Goal: Information Seeking & Learning: Compare options

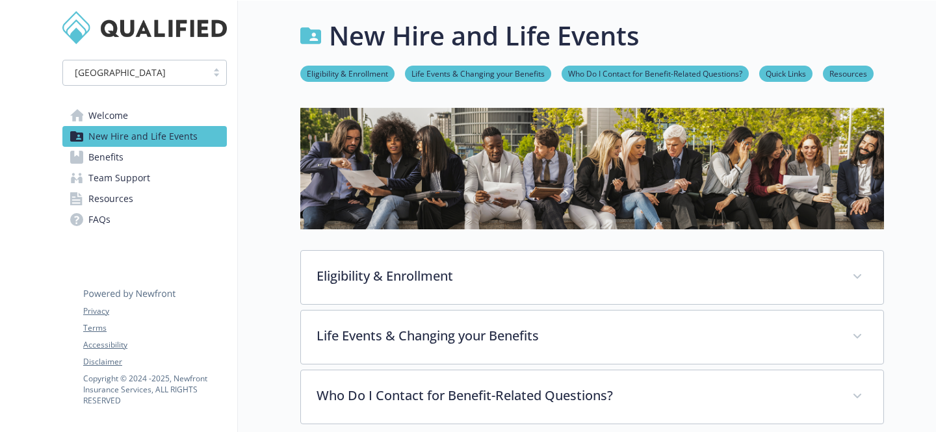
scroll to position [957, 0]
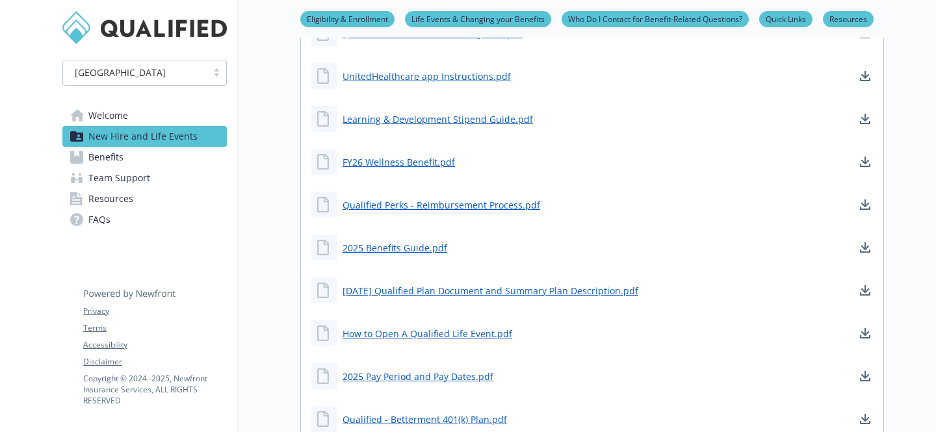
click at [79, 155] on icon at bounding box center [76, 157] width 13 height 13
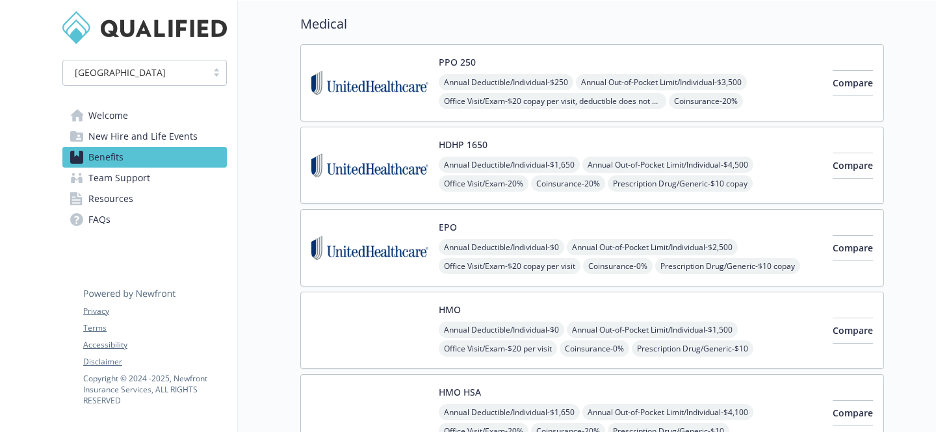
scroll to position [103, 0]
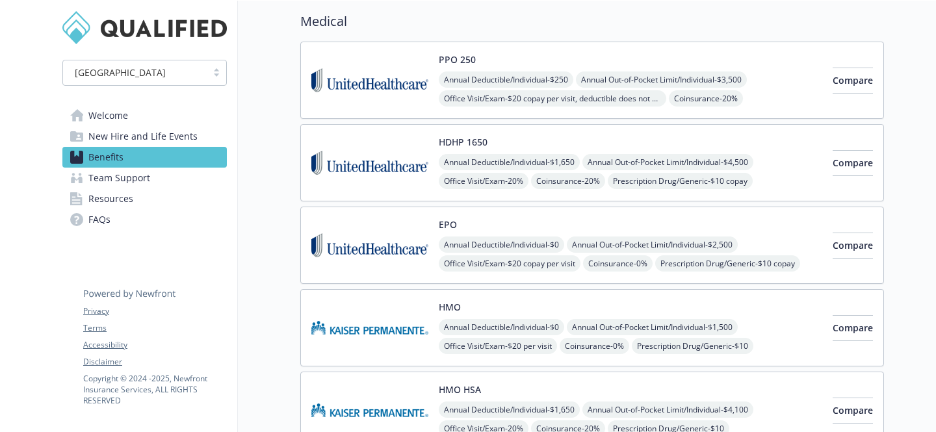
click at [379, 146] on img at bounding box center [369, 162] width 117 height 55
click at [833, 157] on span "Compare" at bounding box center [853, 163] width 40 height 12
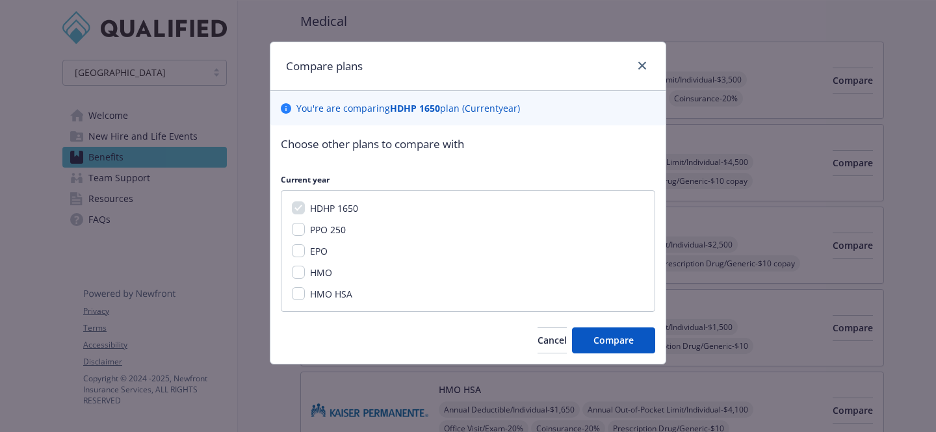
click at [318, 225] on span "PPO 250" at bounding box center [328, 230] width 36 height 12
click at [305, 225] on input "PPO 250" at bounding box center [298, 229] width 13 height 13
checkbox input "true"
click at [614, 347] on button "Compare" at bounding box center [613, 341] width 83 height 26
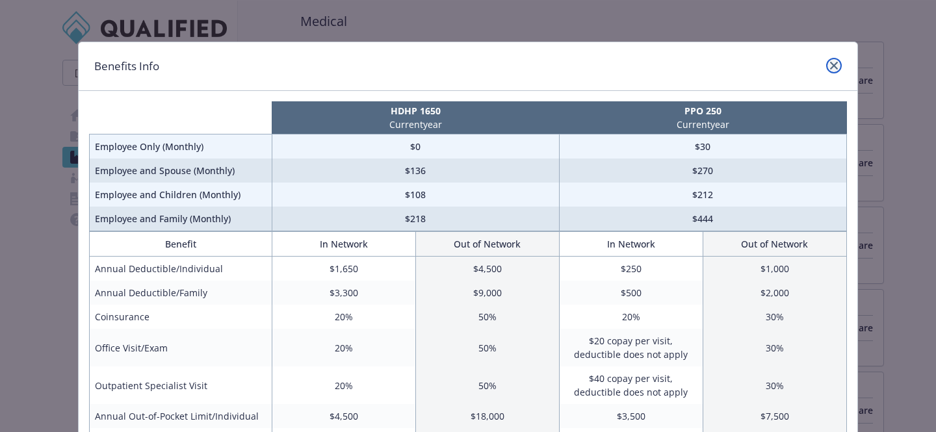
click at [826, 62] on link "close" at bounding box center [834, 66] width 16 height 16
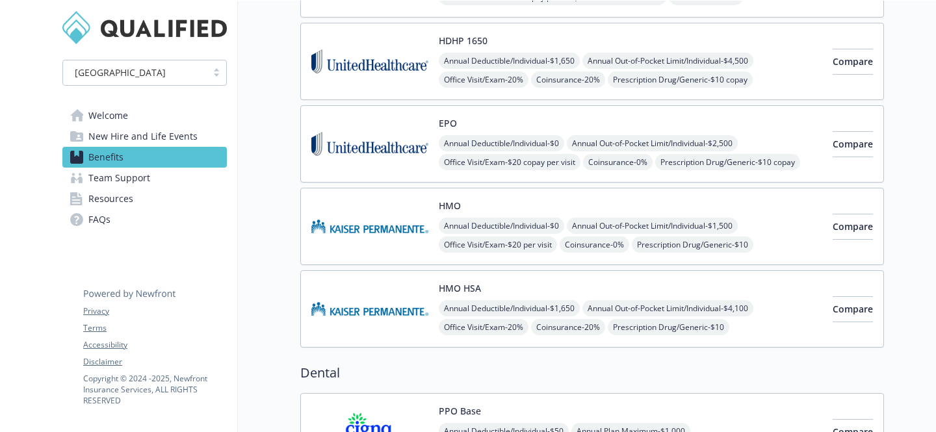
scroll to position [279, 0]
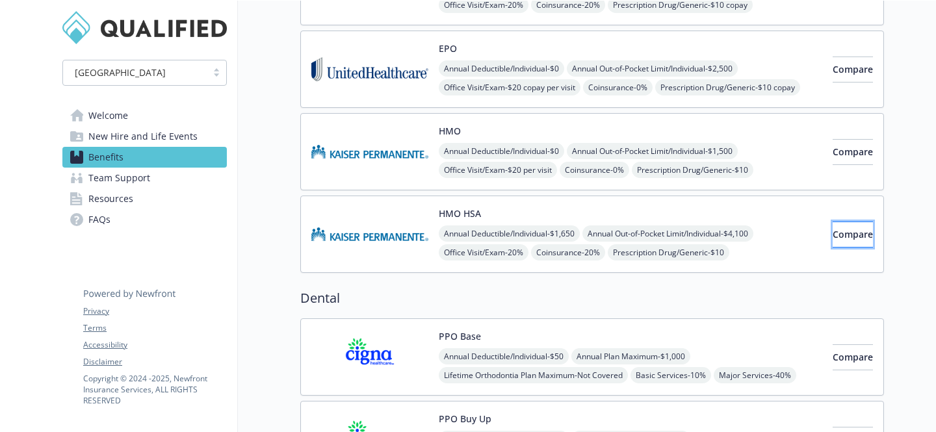
click at [833, 239] on button "Compare" at bounding box center [853, 235] width 40 height 26
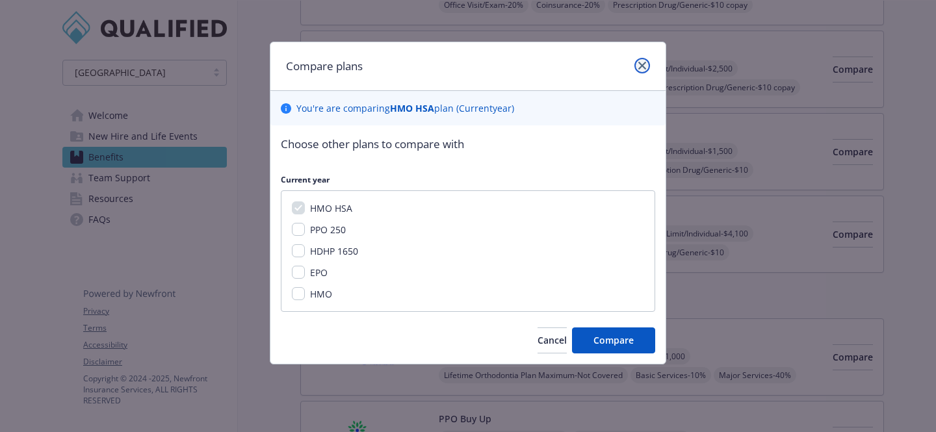
click at [649, 63] on link "close" at bounding box center [642, 66] width 16 height 16
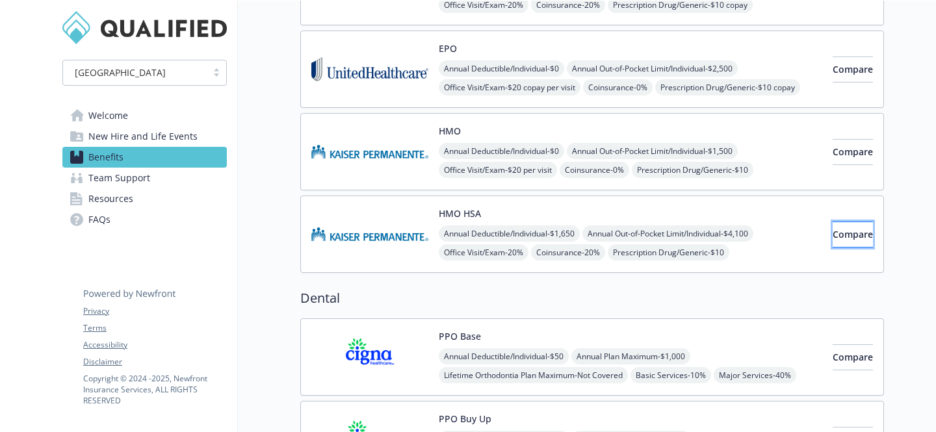
click at [843, 242] on button "Compare" at bounding box center [853, 235] width 40 height 26
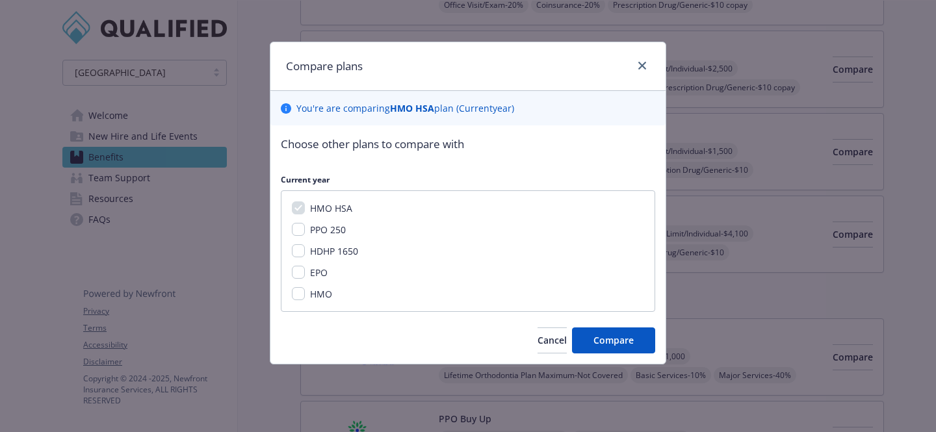
click at [303, 300] on div "HMO" at bounding box center [468, 294] width 352 height 14
click at [291, 296] on div "HMO HSA PPO 250 HDHP 1650 EPO HMO" at bounding box center [468, 251] width 374 height 122
click at [295, 295] on input "HMO" at bounding box center [298, 293] width 13 height 13
checkbox input "true"
click at [597, 335] on span "Compare" at bounding box center [613, 340] width 40 height 12
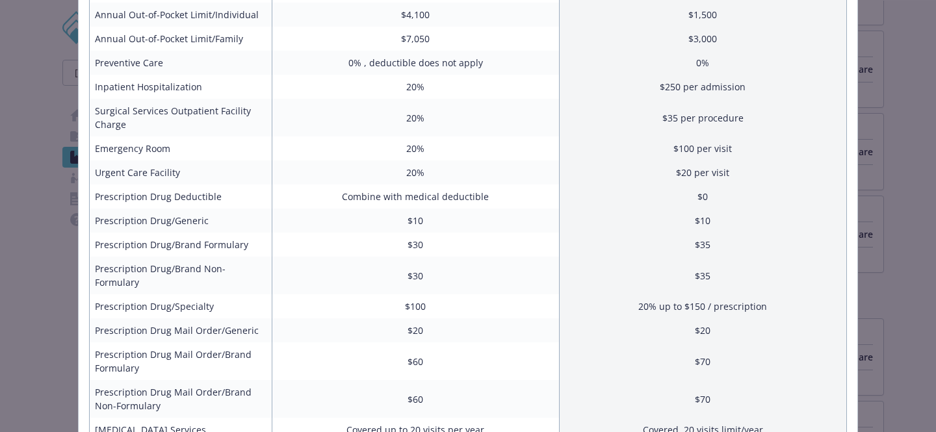
scroll to position [0, 0]
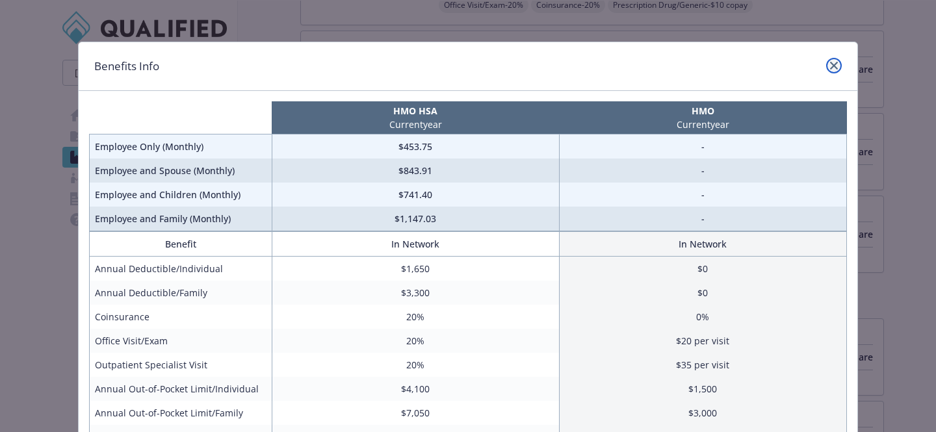
click at [835, 65] on icon "close" at bounding box center [834, 66] width 8 height 8
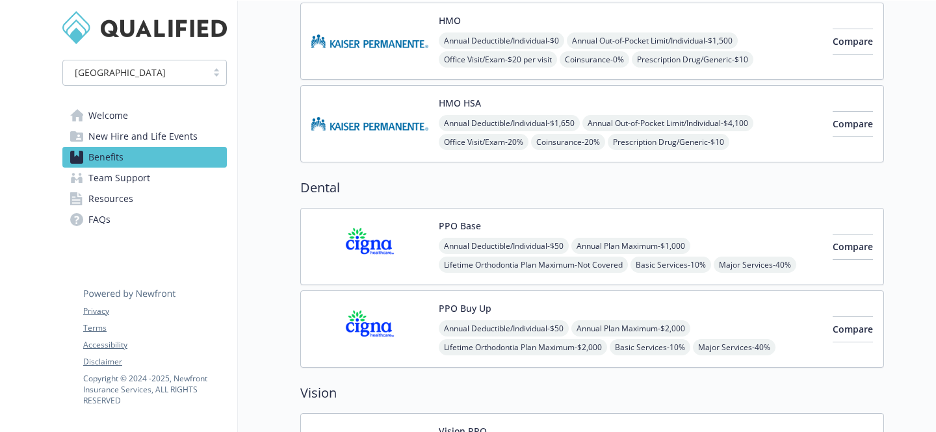
scroll to position [504, 0]
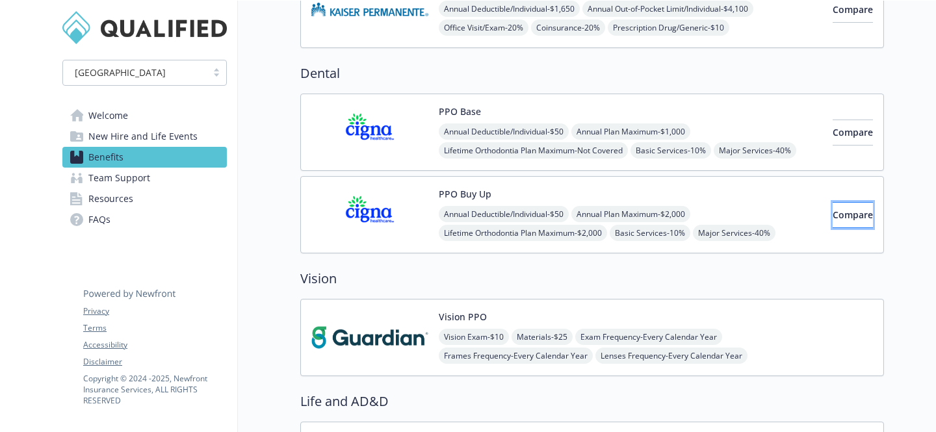
click at [833, 223] on button "Compare" at bounding box center [853, 215] width 40 height 26
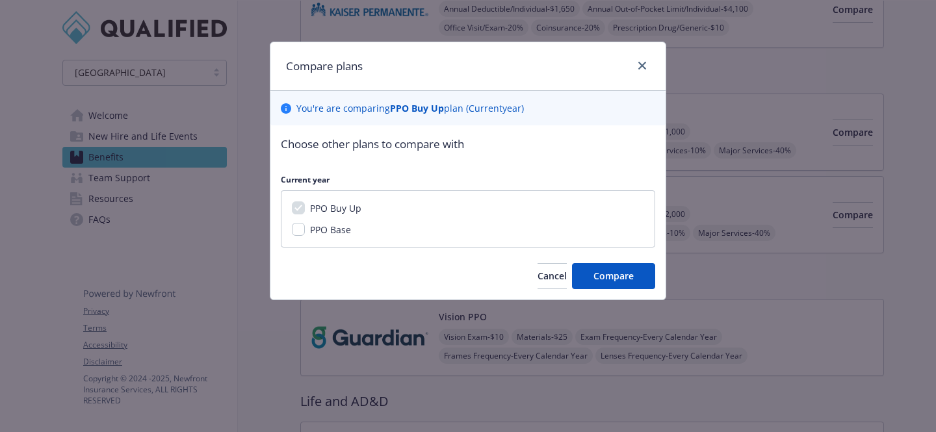
click at [324, 235] on span "PPO Base" at bounding box center [330, 230] width 41 height 12
click at [305, 235] on input "PPO Base" at bounding box center [298, 229] width 13 height 13
checkbox input "true"
click at [629, 287] on button "Compare" at bounding box center [613, 276] width 83 height 26
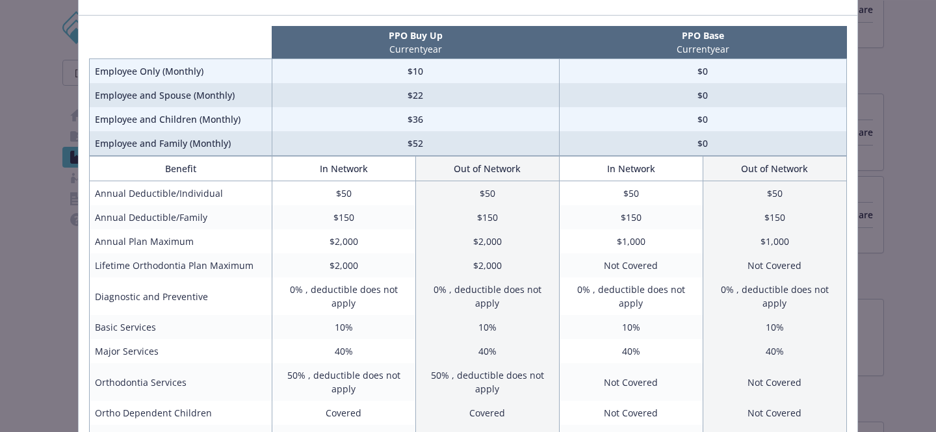
scroll to position [0, 0]
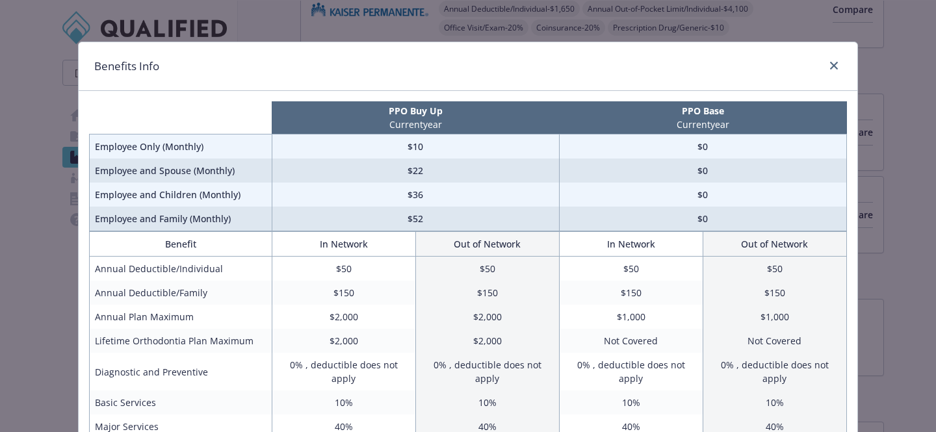
click at [827, 58] on div "compare plan details" at bounding box center [831, 66] width 21 height 17
click at [838, 70] on link "close" at bounding box center [834, 66] width 16 height 16
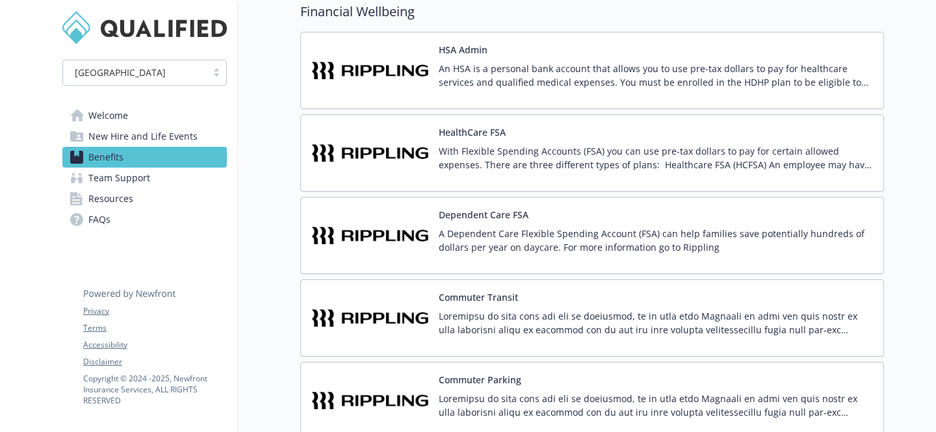
scroll to position [1834, 0]
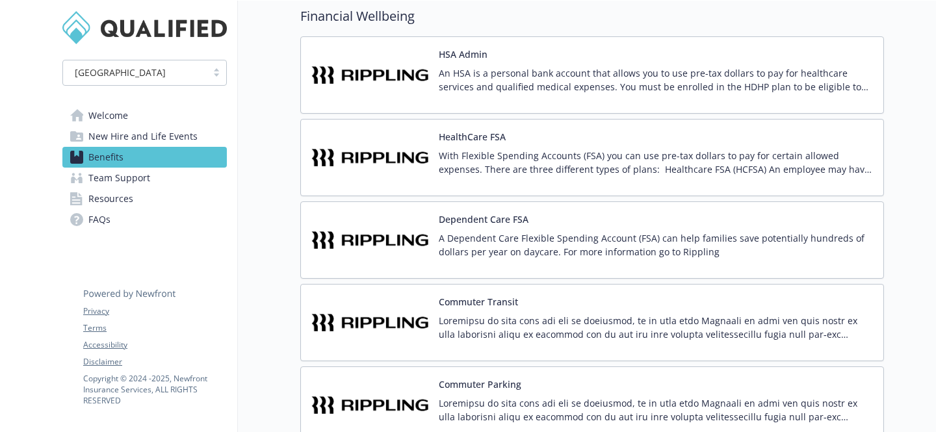
click at [593, 86] on p "An HSA is a personal bank account that allows you to use pre-tax dollars to pay…" at bounding box center [656, 79] width 434 height 27
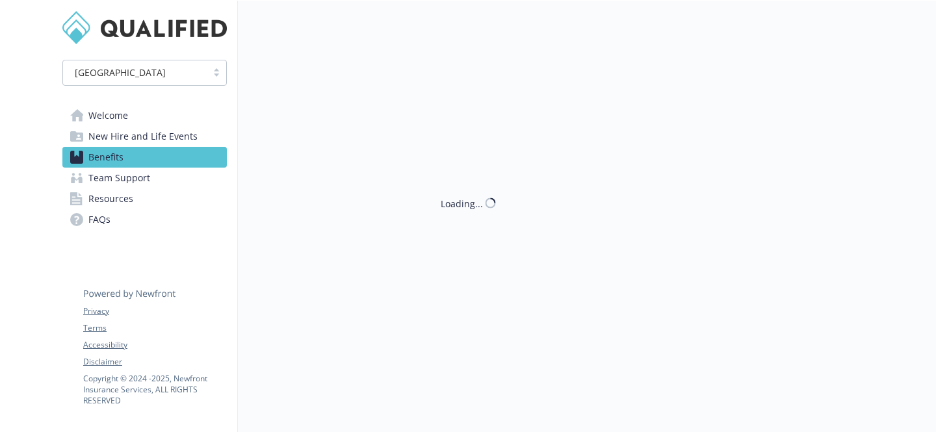
scroll to position [1834, 0]
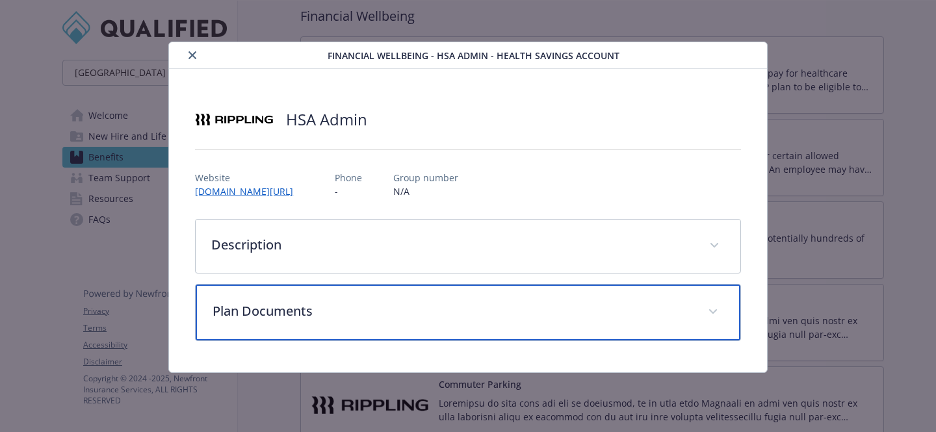
click at [463, 305] on p "Plan Documents" at bounding box center [453, 311] width 480 height 19
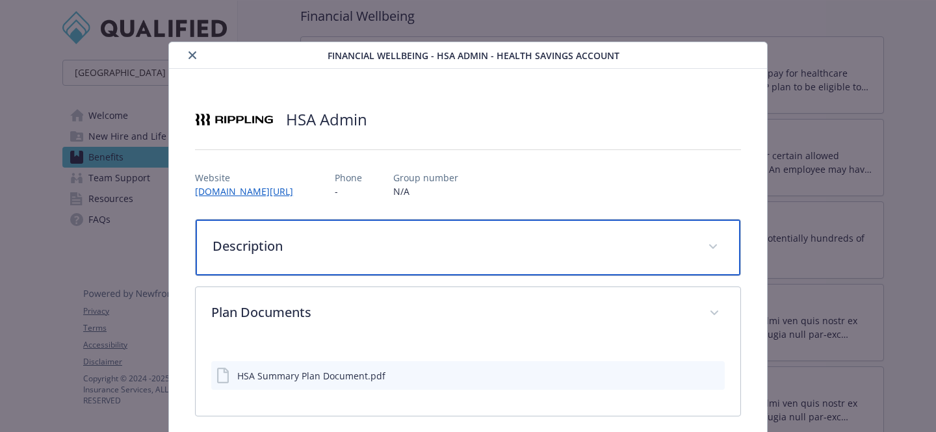
click at [480, 256] on div "Description" at bounding box center [468, 248] width 545 height 56
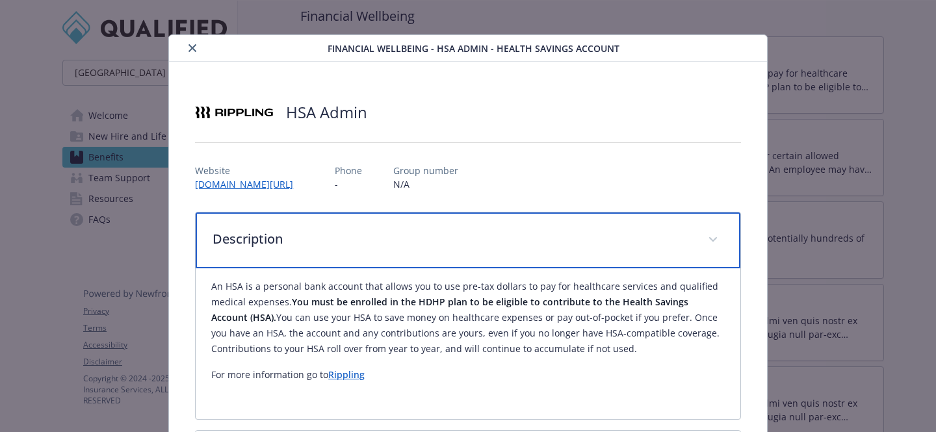
scroll to position [0, 0]
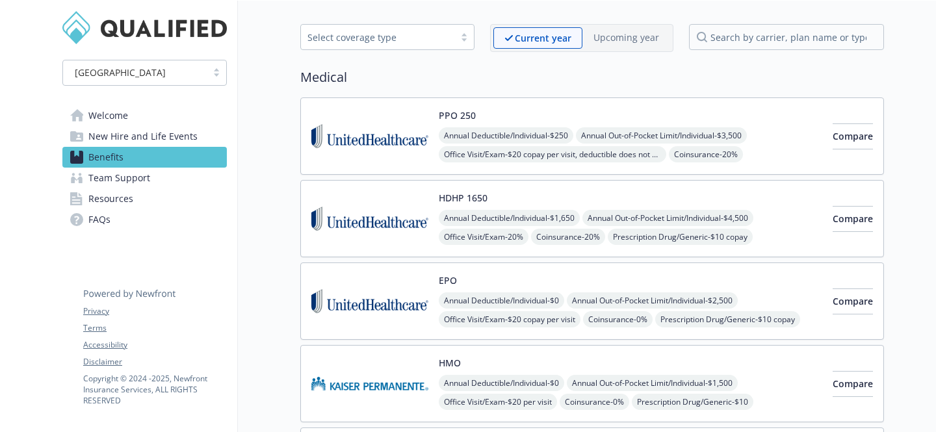
scroll to position [55, 0]
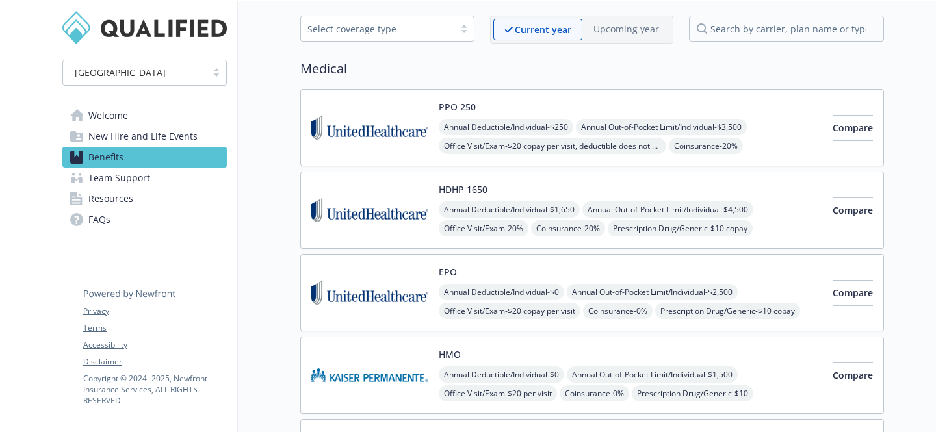
click at [390, 224] on img at bounding box center [369, 210] width 117 height 55
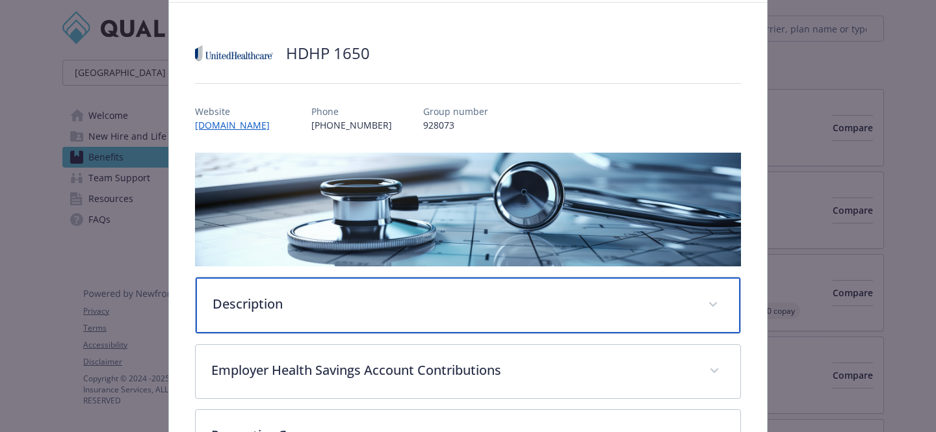
click at [341, 313] on div "Description" at bounding box center [468, 306] width 545 height 56
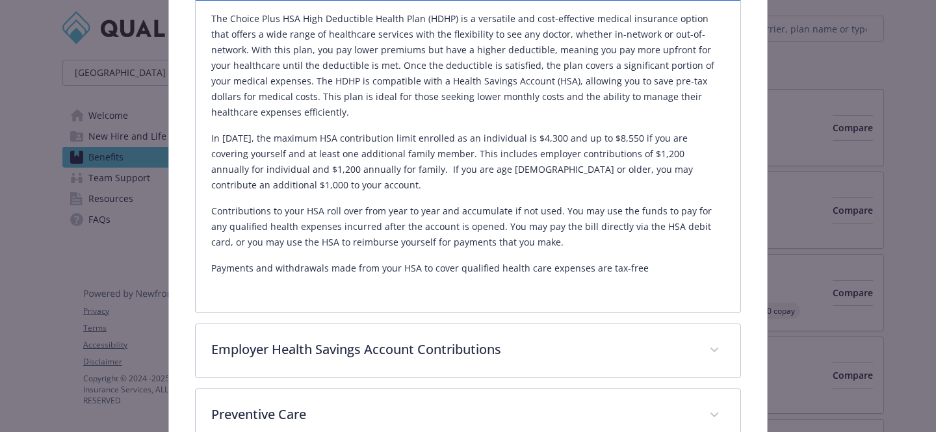
scroll to position [415, 0]
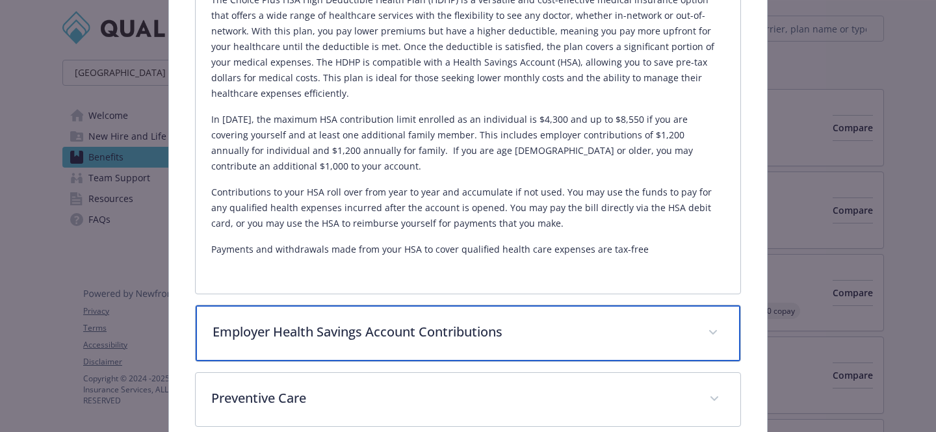
click at [597, 342] on p "Employer Health Savings Account Contributions" at bounding box center [453, 331] width 480 height 19
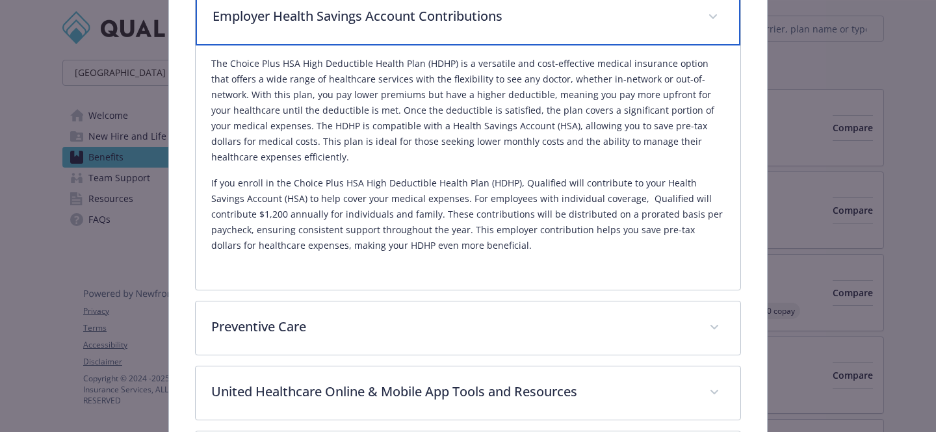
scroll to position [733, 0]
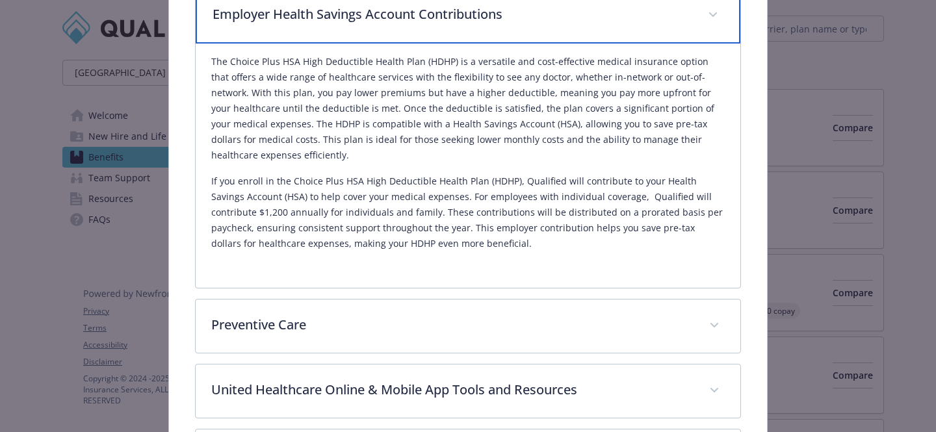
click at [552, 6] on p "Employer Health Savings Account Contributions" at bounding box center [453, 14] width 480 height 19
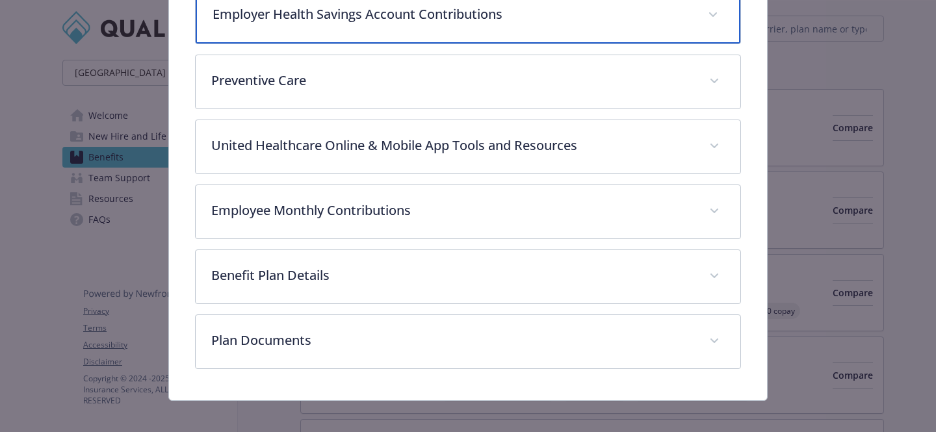
click at [552, 6] on p "Employer Health Savings Account Contributions" at bounding box center [453, 14] width 480 height 19
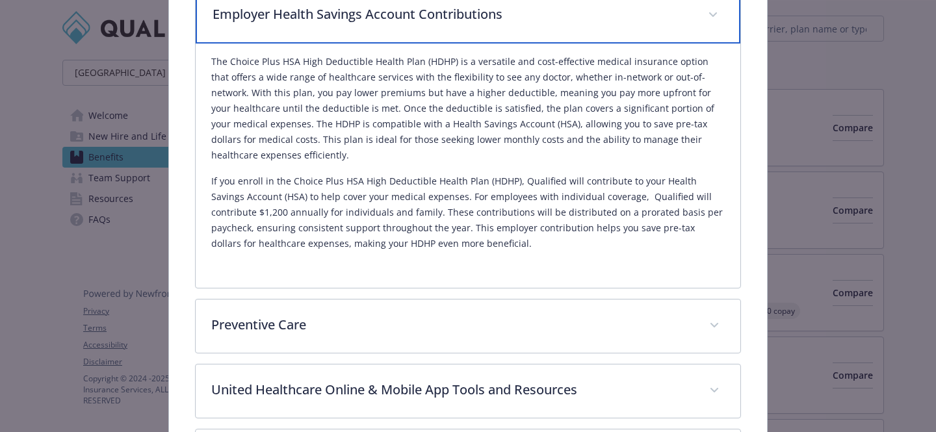
click at [534, 19] on p "Employer Health Savings Account Contributions" at bounding box center [453, 14] width 480 height 19
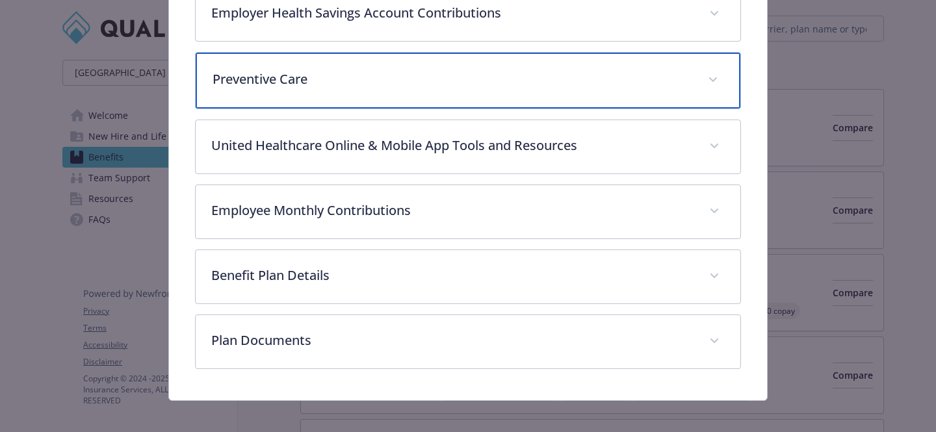
scroll to position [732, 0]
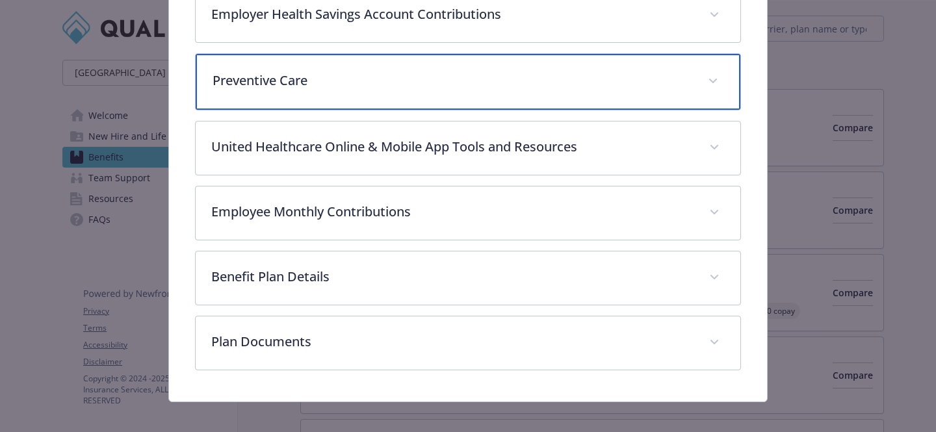
click at [506, 79] on p "Preventive Care" at bounding box center [453, 80] width 480 height 19
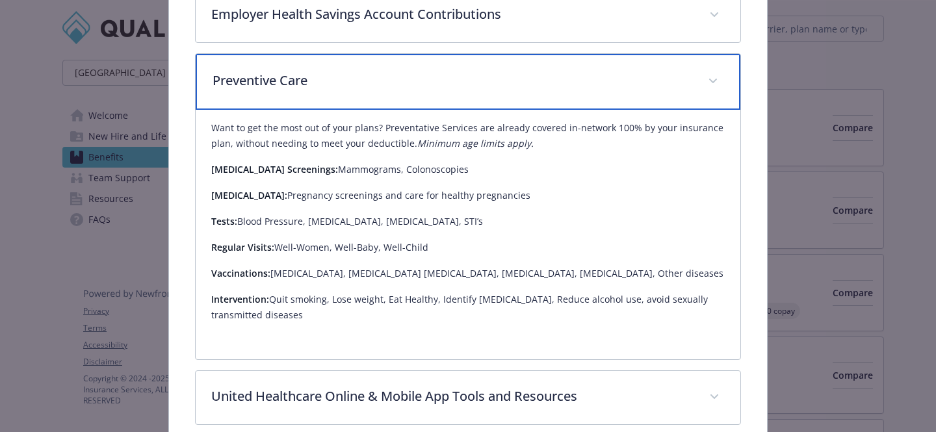
click at [557, 95] on div "Preventive Care" at bounding box center [468, 82] width 545 height 56
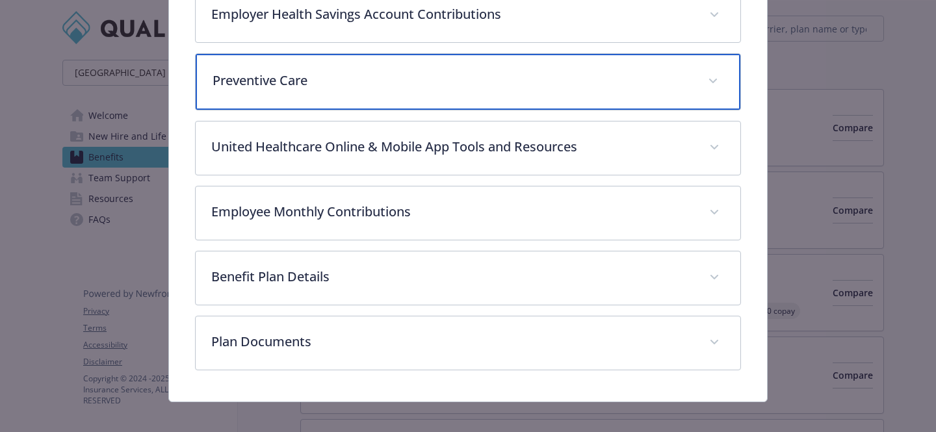
scroll to position [744, 0]
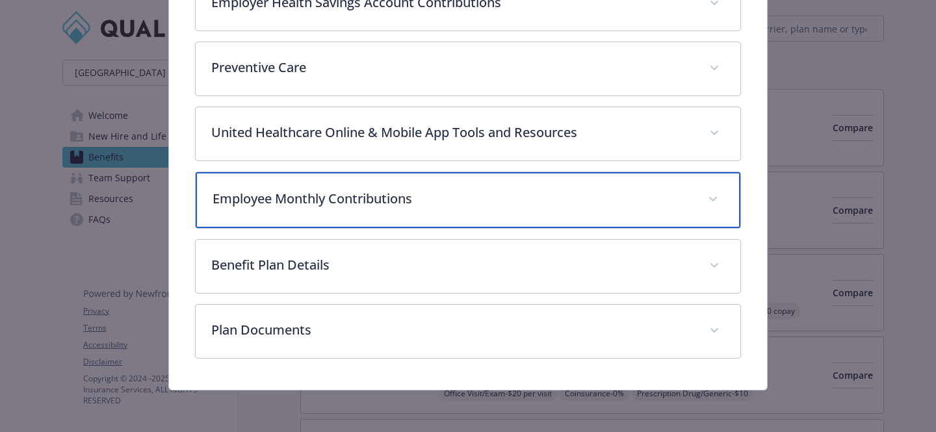
click at [531, 198] on p "Employee Monthly Contributions" at bounding box center [453, 198] width 480 height 19
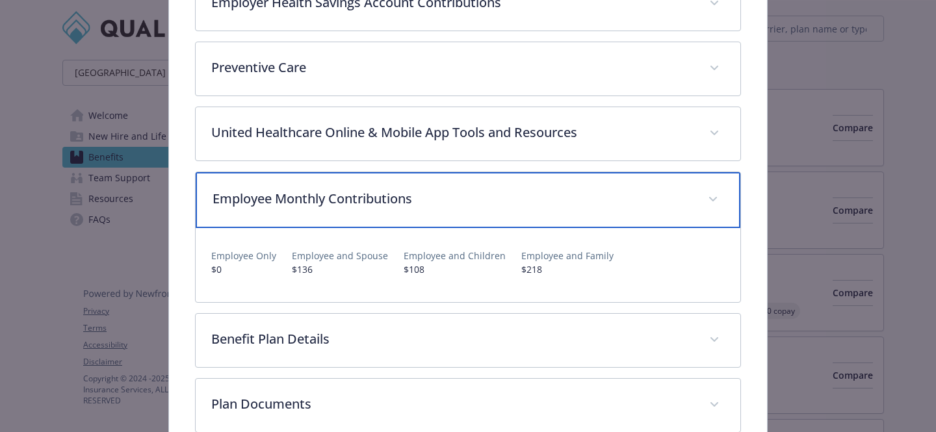
click at [523, 201] on p "Employee Monthly Contributions" at bounding box center [453, 198] width 480 height 19
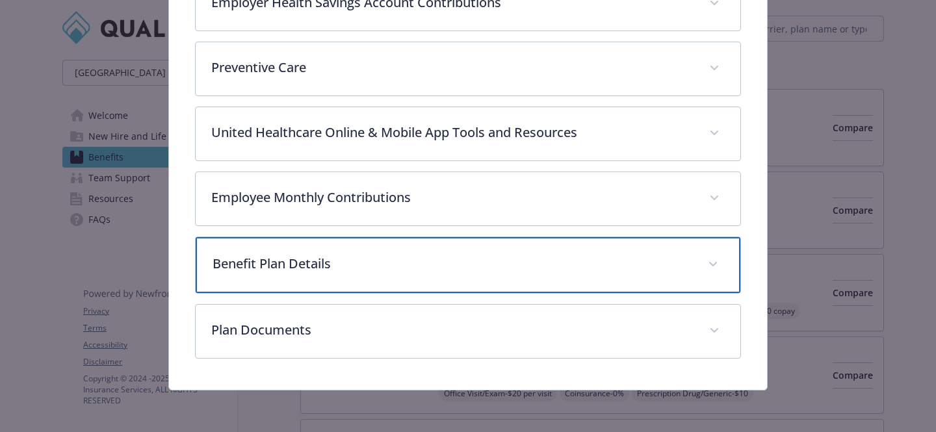
click at [499, 290] on div "Benefit Plan Details" at bounding box center [468, 265] width 545 height 56
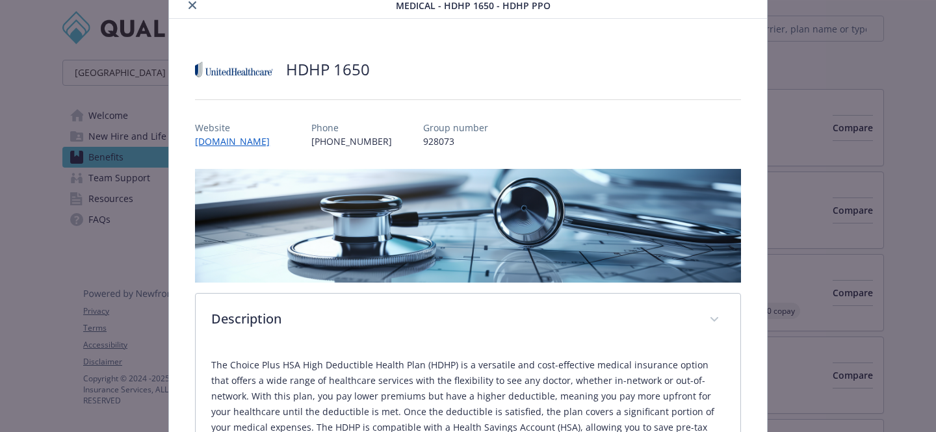
scroll to position [0, 0]
